Goal: Task Accomplishment & Management: Use online tool/utility

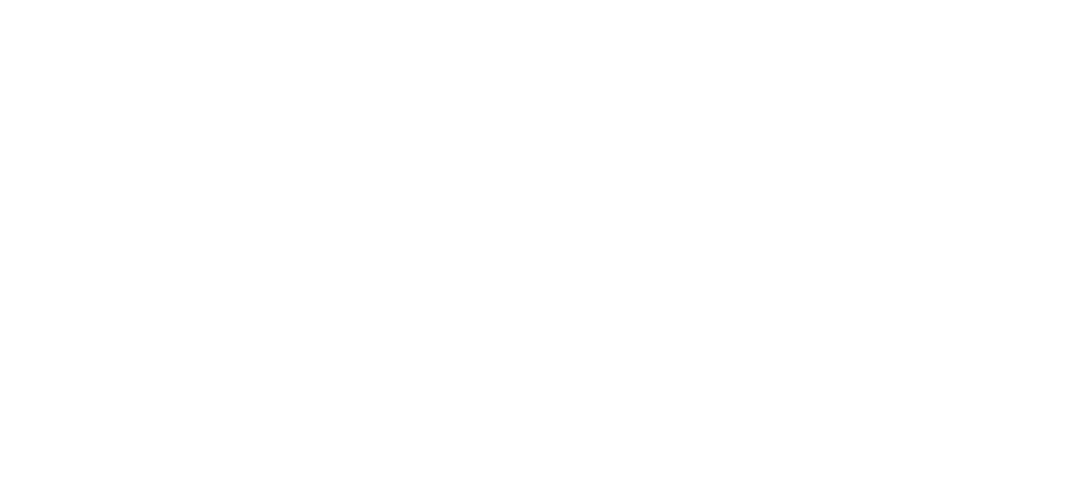
click at [939, 6] on html at bounding box center [546, 3] width 1092 height 6
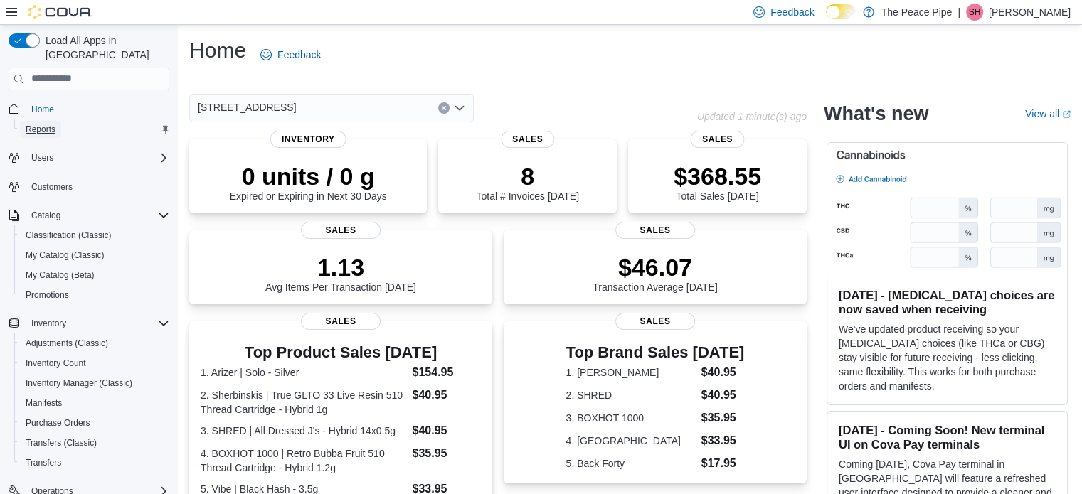
click at [54, 121] on span "Reports" at bounding box center [41, 129] width 30 height 17
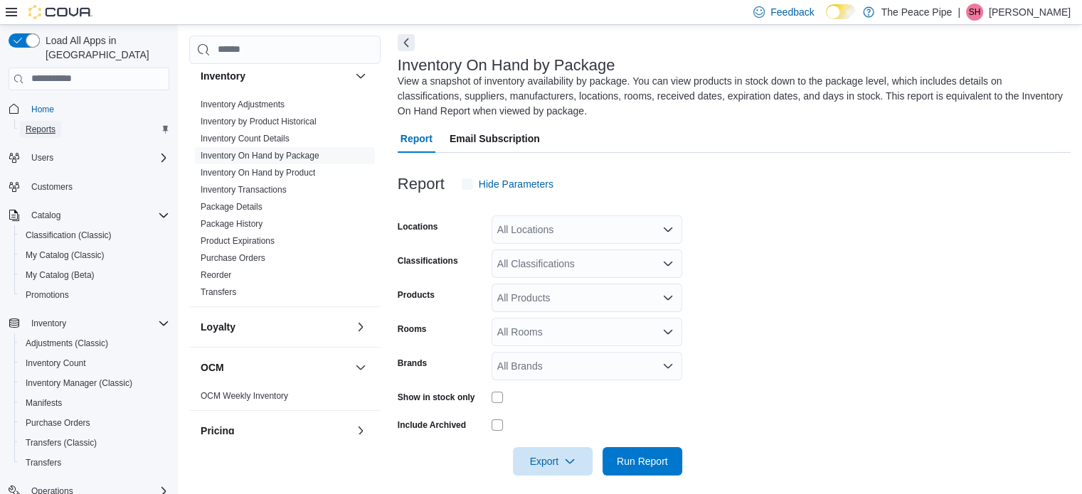
scroll to position [63, 0]
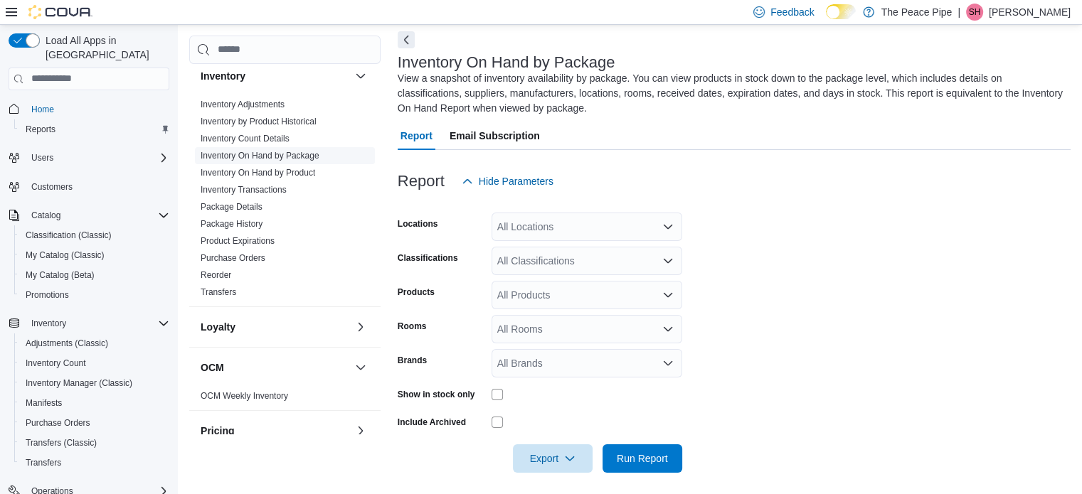
click at [266, 157] on link "Inventory On Hand by Package" at bounding box center [260, 156] width 119 height 10
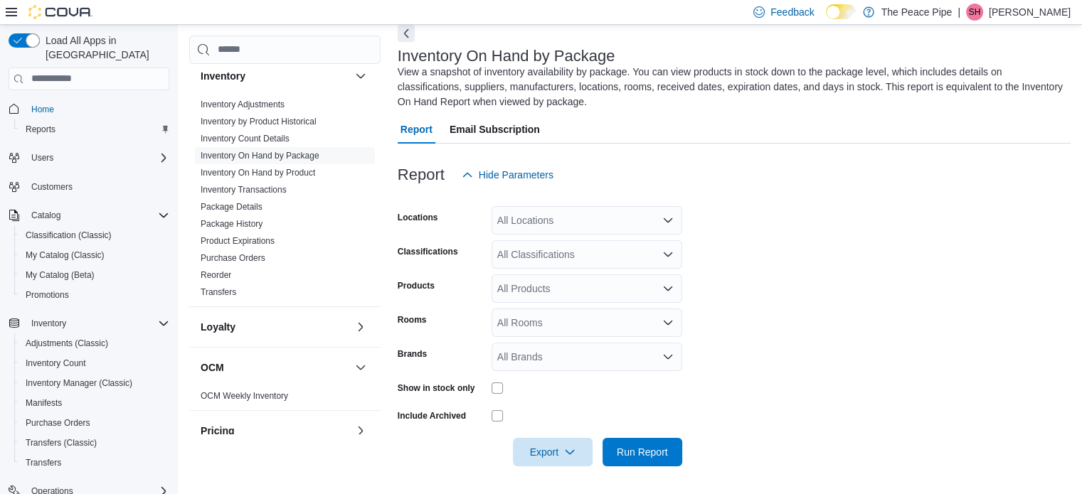
click at [668, 218] on icon "Open list of options" at bounding box center [667, 220] width 11 height 11
click at [717, 192] on div at bounding box center [734, 197] width 673 height 17
click at [565, 452] on icon "button" at bounding box center [569, 451] width 11 height 11
click at [560, 397] on span "Export to Csv" at bounding box center [555, 393] width 64 height 11
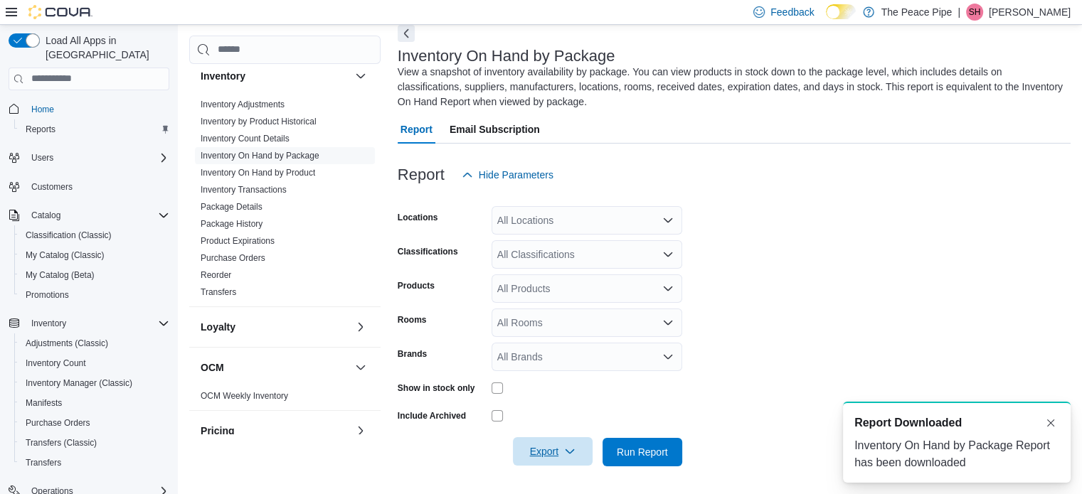
scroll to position [0, 0]
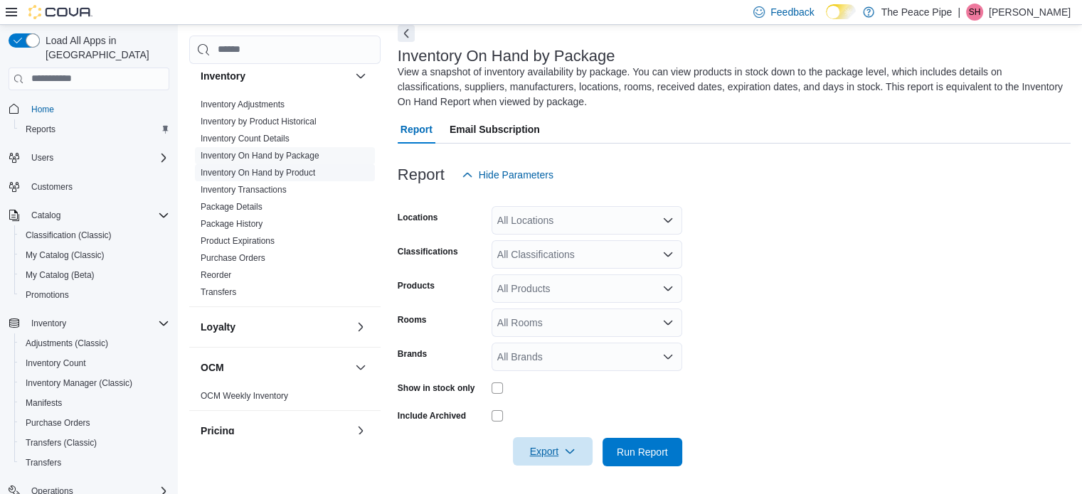
click at [304, 170] on link "Inventory On Hand by Product" at bounding box center [258, 173] width 114 height 10
click at [304, 127] on link "Inventory by Product Historical" at bounding box center [259, 122] width 116 height 10
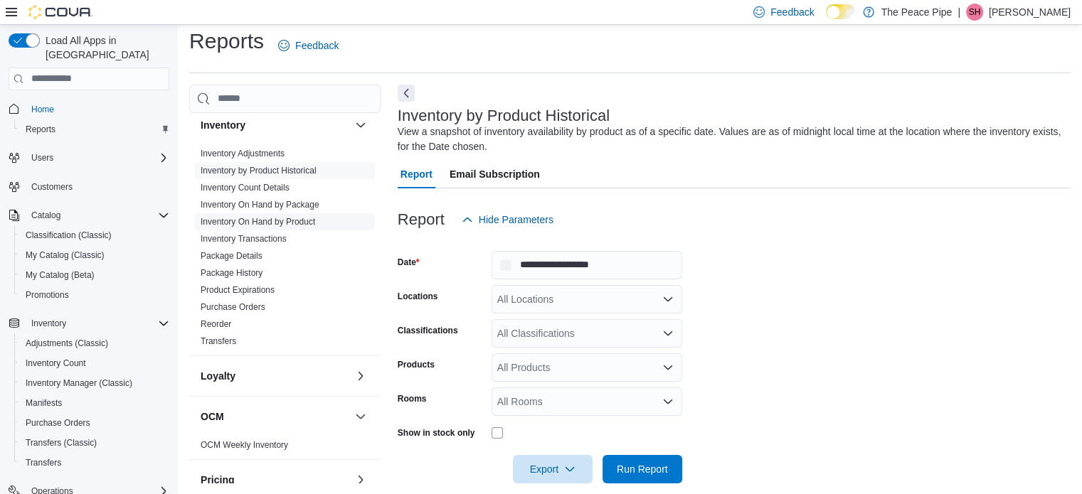
scroll to position [26, 0]
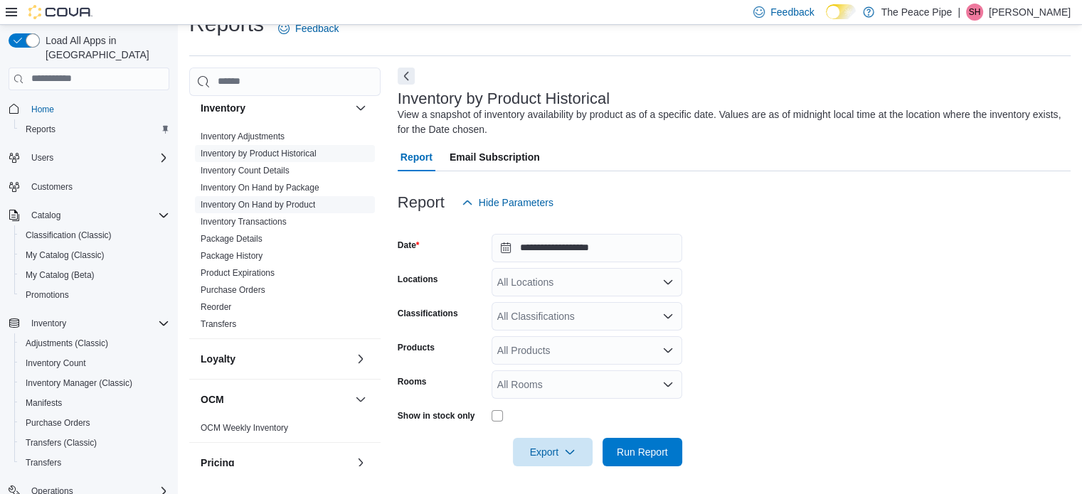
click at [302, 206] on link "Inventory On Hand by Product" at bounding box center [258, 205] width 114 height 10
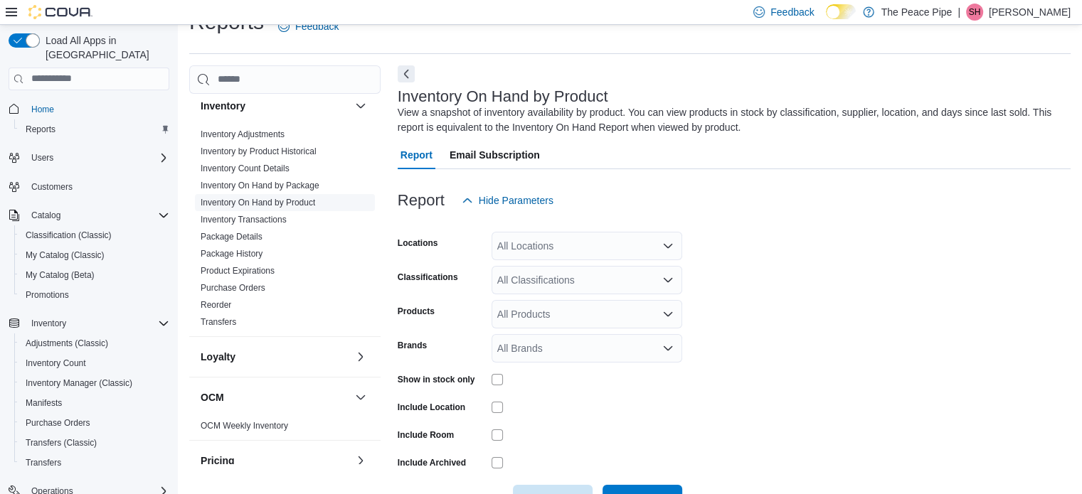
scroll to position [48, 0]
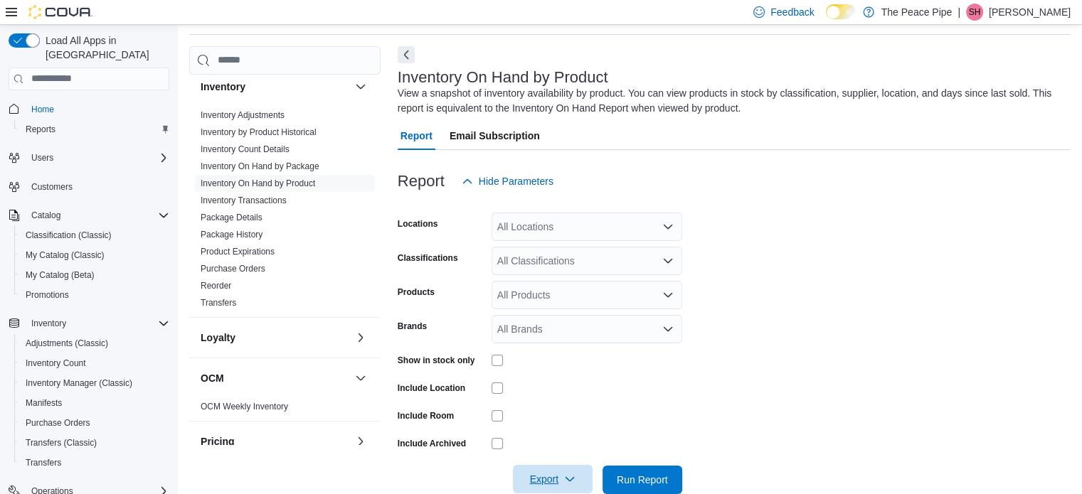
click at [567, 474] on icon "button" at bounding box center [569, 479] width 11 height 11
click at [570, 422] on span "Export to Csv" at bounding box center [555, 420] width 64 height 11
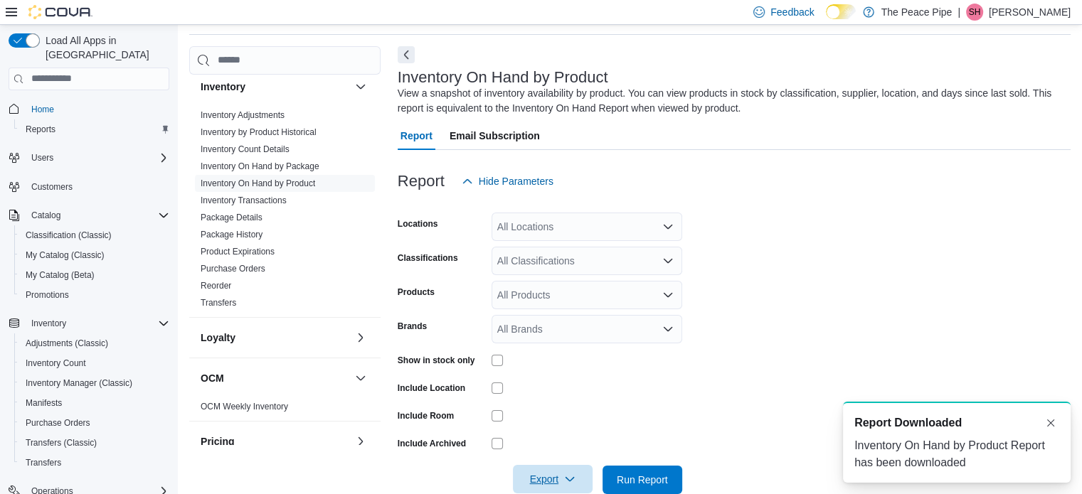
scroll to position [0, 0]
